Goal: Transaction & Acquisition: Purchase product/service

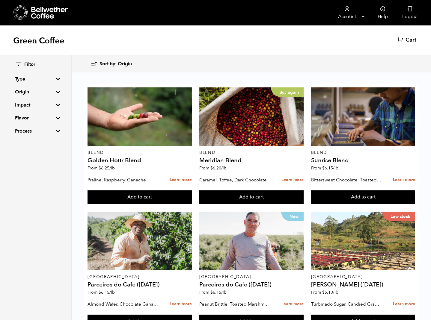
scroll to position [514, 0]
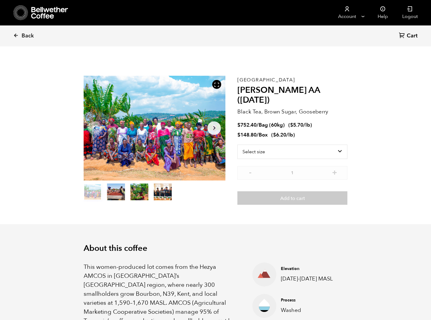
scroll to position [261, 256]
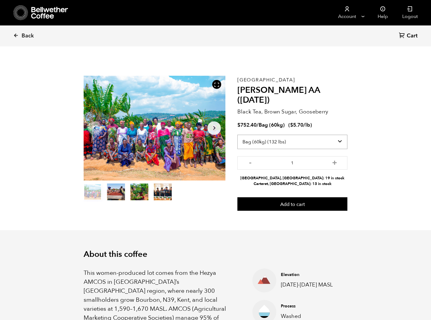
select select "box"
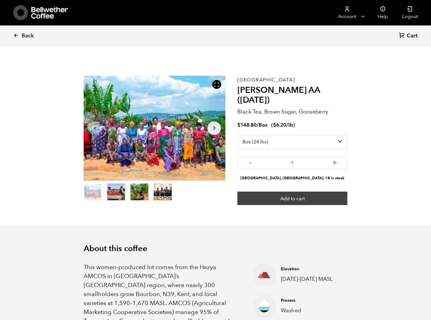
click at [287, 192] on button "Add to cart" at bounding box center [292, 199] width 110 height 14
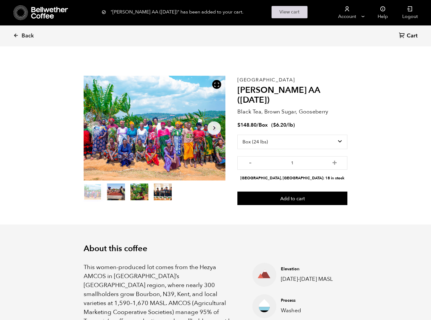
click at [284, 14] on link "View cart" at bounding box center [289, 12] width 36 height 12
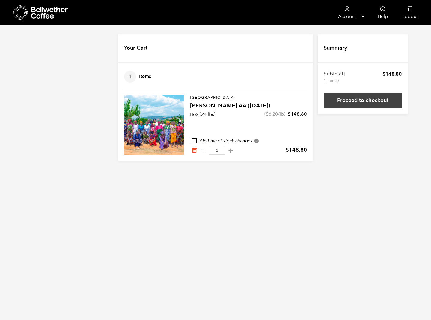
click at [362, 100] on link "Proceed to checkout" at bounding box center [363, 101] width 78 height 16
click at [229, 151] on button "+" at bounding box center [230, 151] width 7 height 6
type input "2"
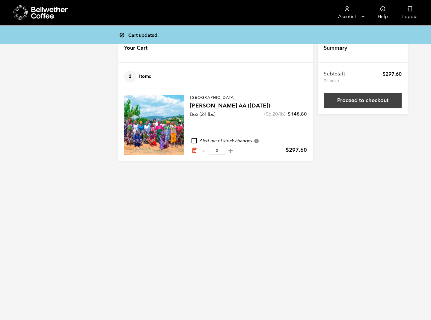
click at [362, 100] on link "Proceed to checkout" at bounding box center [363, 101] width 78 height 16
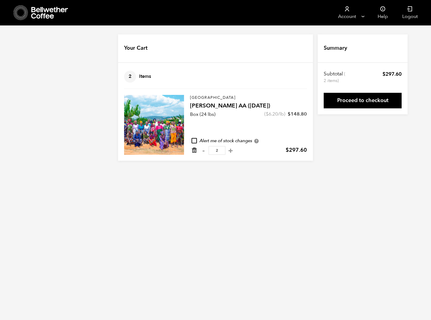
click at [195, 152] on icon "Remove from cart" at bounding box center [194, 150] width 6 height 6
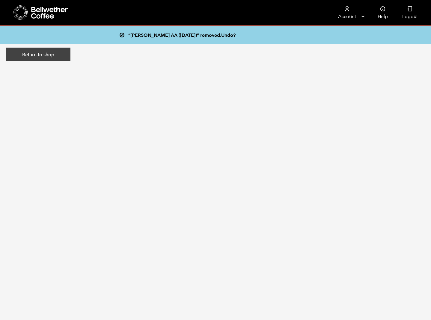
click at [54, 56] on link "Return to shop" at bounding box center [38, 55] width 64 height 14
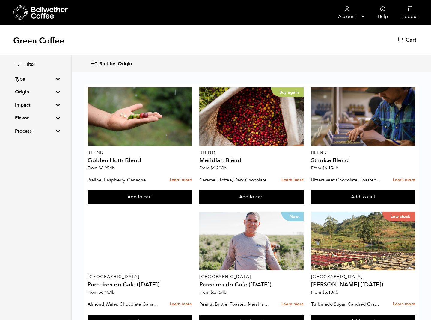
scroll to position [523, 0]
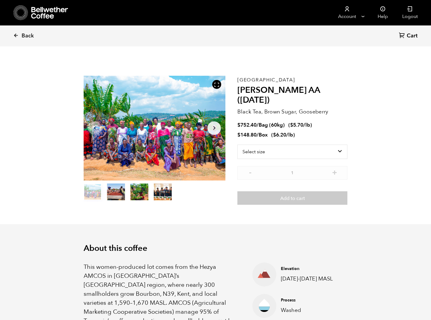
scroll to position [261, 256]
select select "bag-3"
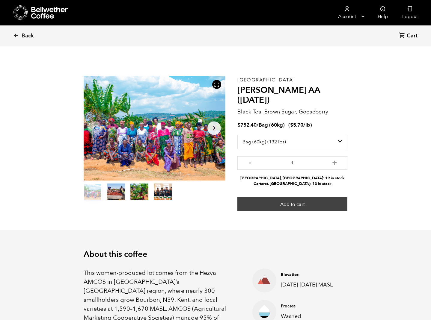
click at [300, 197] on button "Add to cart" at bounding box center [292, 204] width 110 height 14
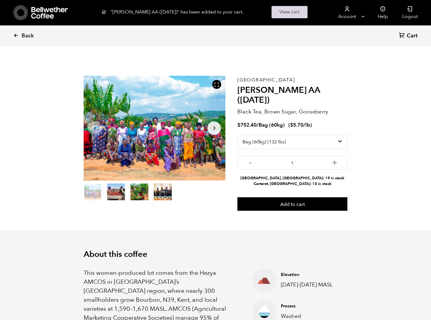
click at [280, 11] on link "View cart" at bounding box center [289, 12] width 36 height 12
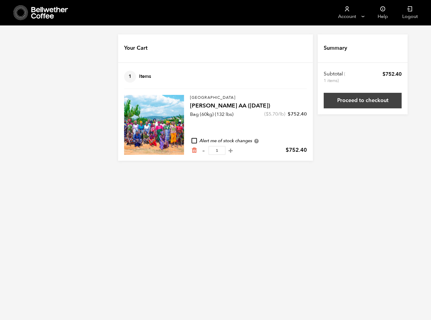
click at [357, 96] on link "Proceed to checkout" at bounding box center [363, 101] width 78 height 16
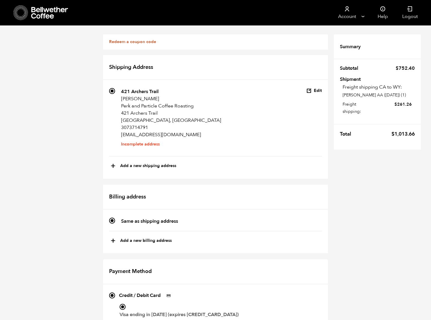
click at [371, 177] on div "Redeem a coupon code If you have a coupon code, please apply it below. Apply co…" at bounding box center [215, 262] width 431 height 475
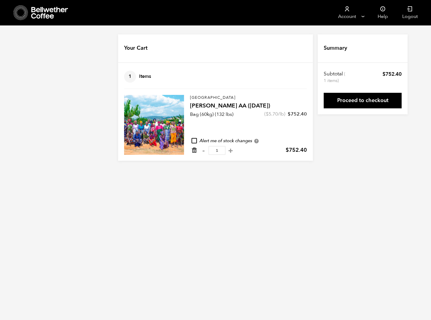
click at [195, 152] on icon "Remove from cart" at bounding box center [194, 150] width 6 height 6
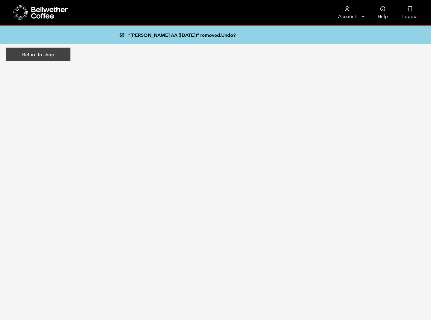
click at [26, 55] on link "Return to shop" at bounding box center [38, 55] width 64 height 14
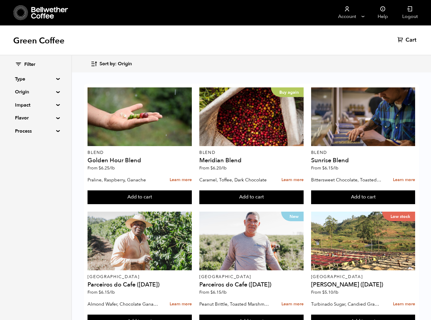
scroll to position [523, 0]
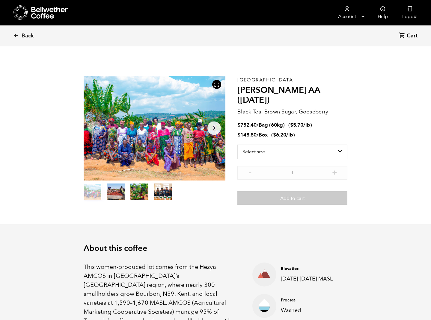
scroll to position [261, 256]
select select "box"
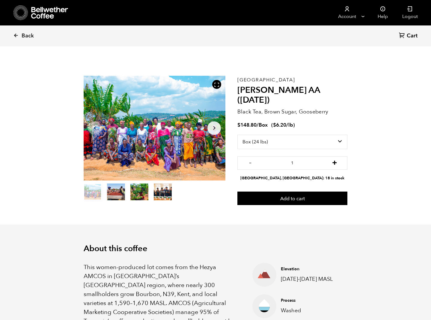
click at [333, 159] on button "+" at bounding box center [334, 162] width 7 height 6
type input "2"
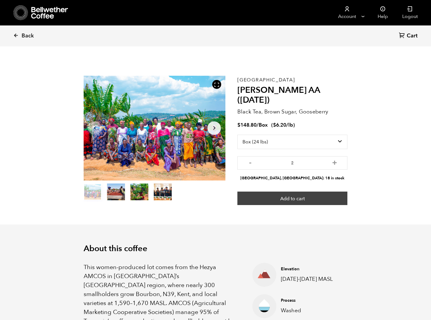
click at [285, 192] on button "Add to cart" at bounding box center [292, 199] width 110 height 14
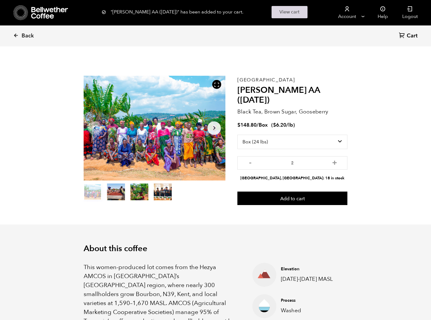
click at [282, 12] on link "View cart" at bounding box center [289, 12] width 36 height 12
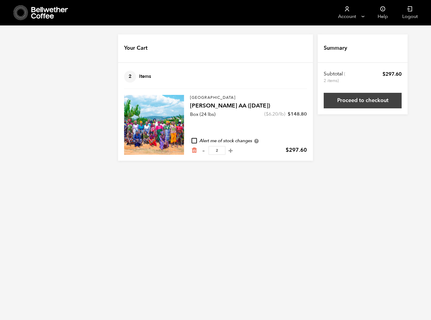
click at [358, 103] on link "Proceed to checkout" at bounding box center [363, 101] width 78 height 16
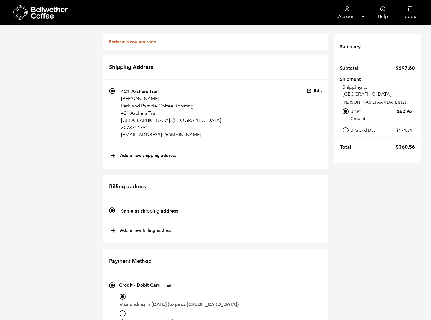
scroll to position [162, 0]
